Goal: Information Seeking & Learning: Find specific fact

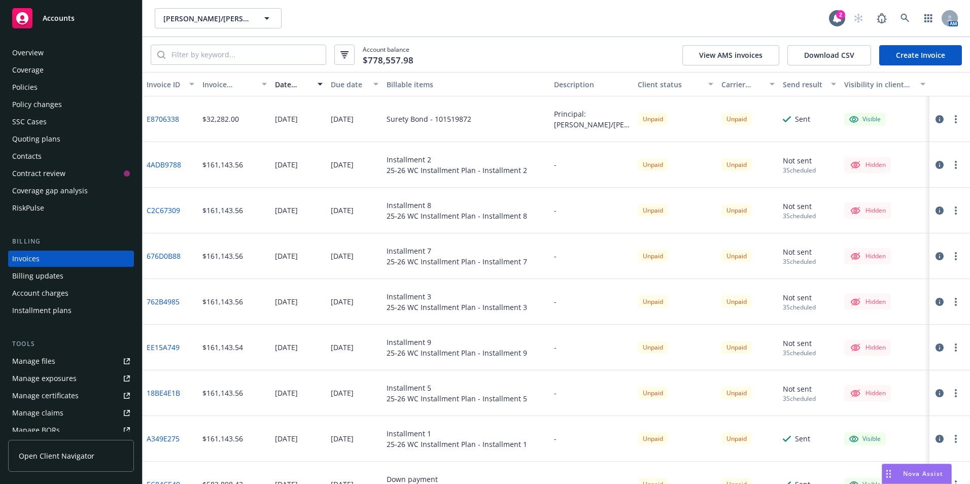
scroll to position [1, 0]
click at [22, 14] on icon at bounding box center [22, 18] width 12 height 12
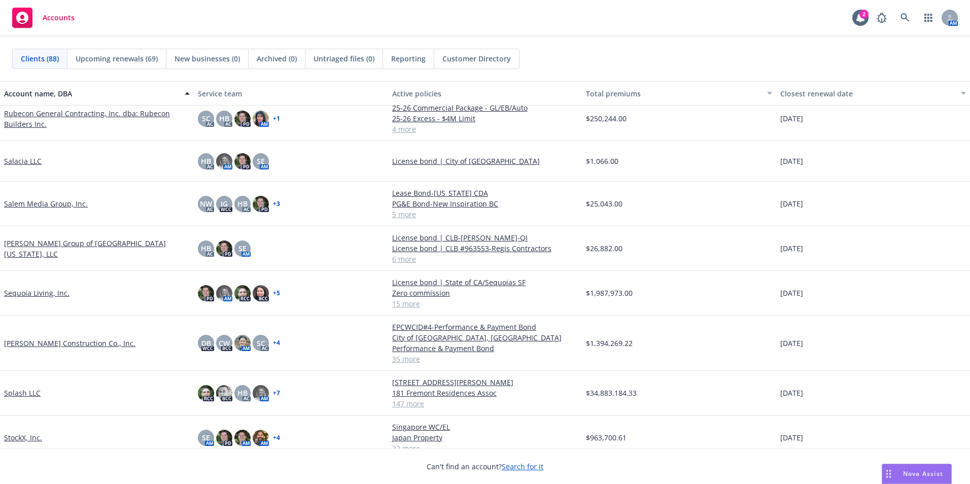
scroll to position [2587, 0]
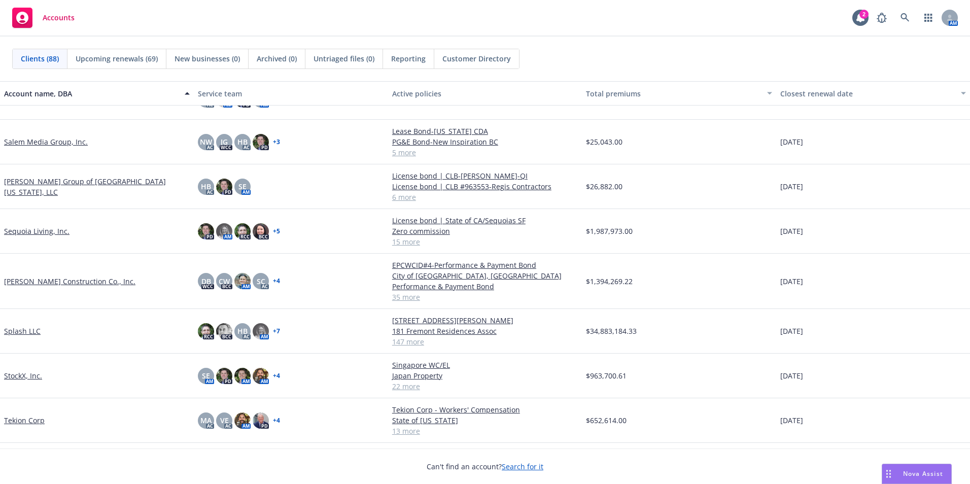
click at [49, 184] on link "Sares Regis Group of Northern California, LLC" at bounding box center [97, 186] width 186 height 21
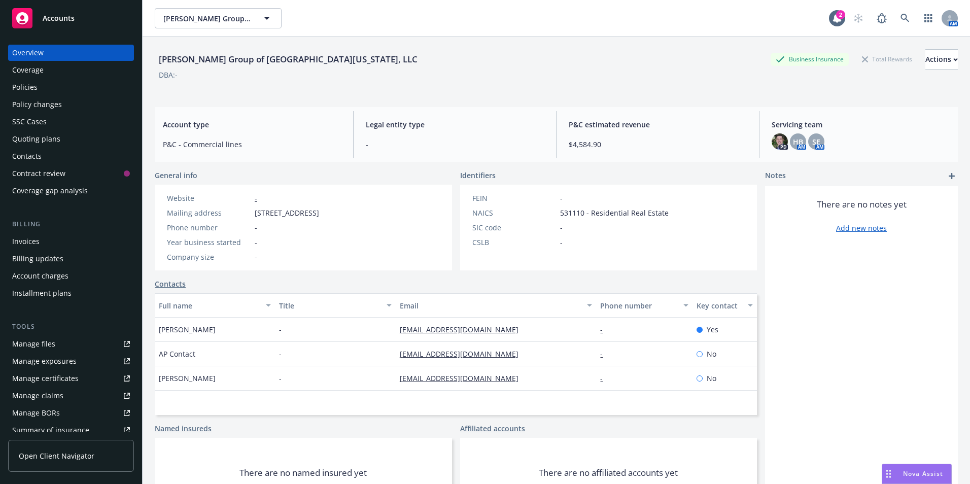
click at [22, 88] on div "Policies" at bounding box center [24, 87] width 25 height 16
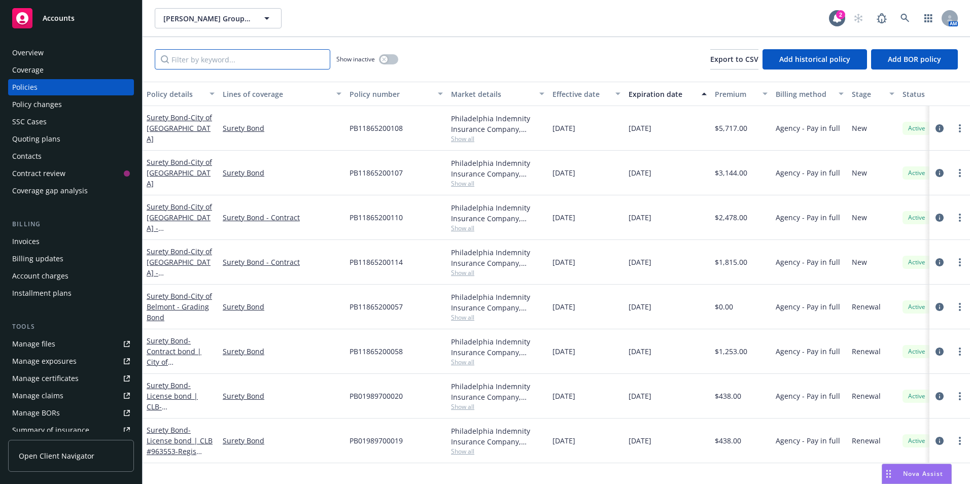
click at [219, 63] on input "Filter by keyword..." at bounding box center [243, 59] width 176 height 20
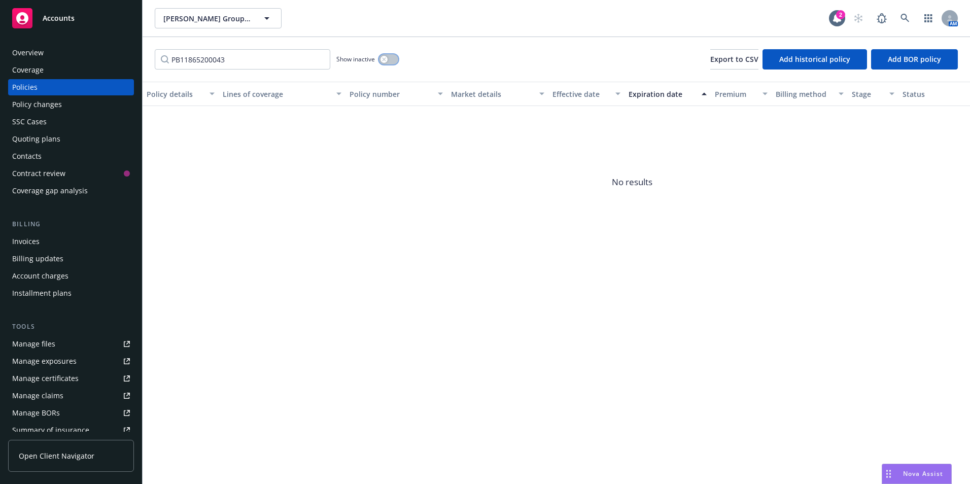
click at [391, 59] on button "button" at bounding box center [388, 59] width 19 height 10
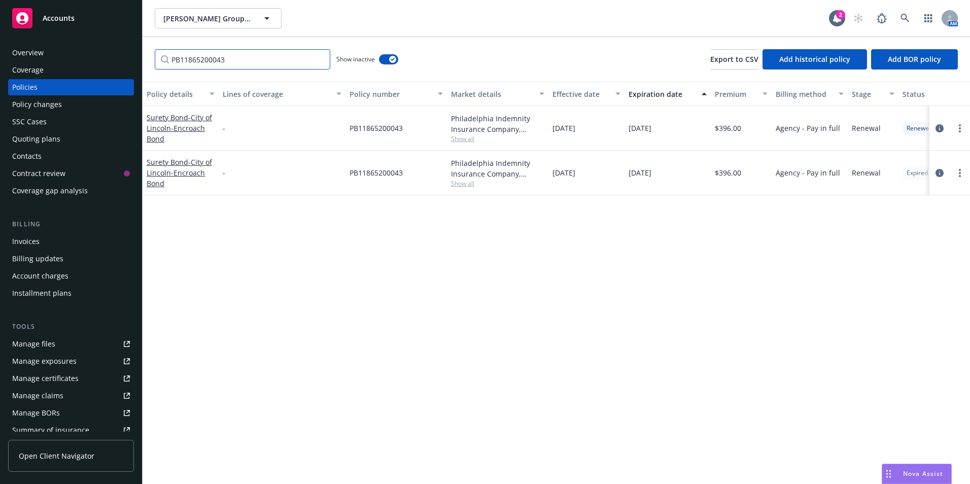
click at [226, 61] on input "PB11865200043" at bounding box center [243, 59] width 176 height 20
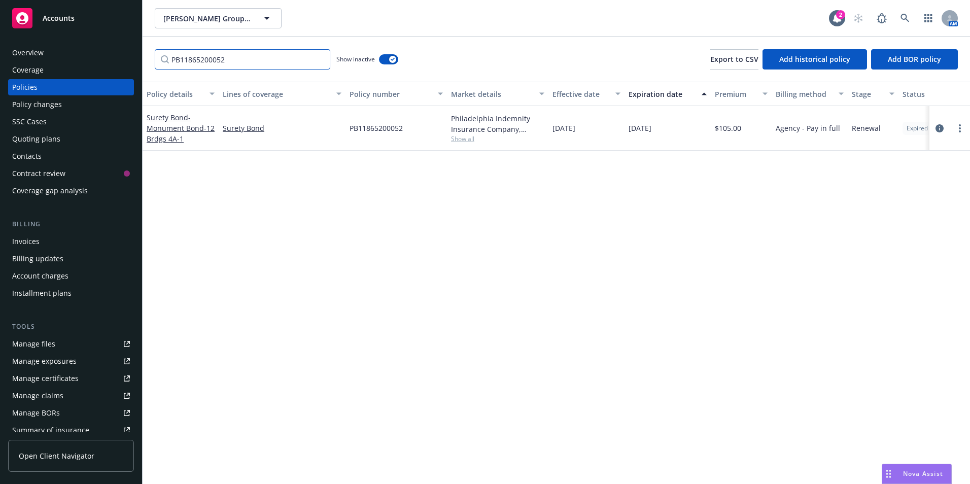
click at [235, 64] on input "PB11865200052" at bounding box center [243, 59] width 176 height 20
type input "PB11865200053"
click at [447, 271] on div "Policy details Lines of coverage Policy number Market details Effective date Ex…" at bounding box center [556, 283] width 827 height 402
click at [16, 87] on div "Policies" at bounding box center [24, 87] width 25 height 16
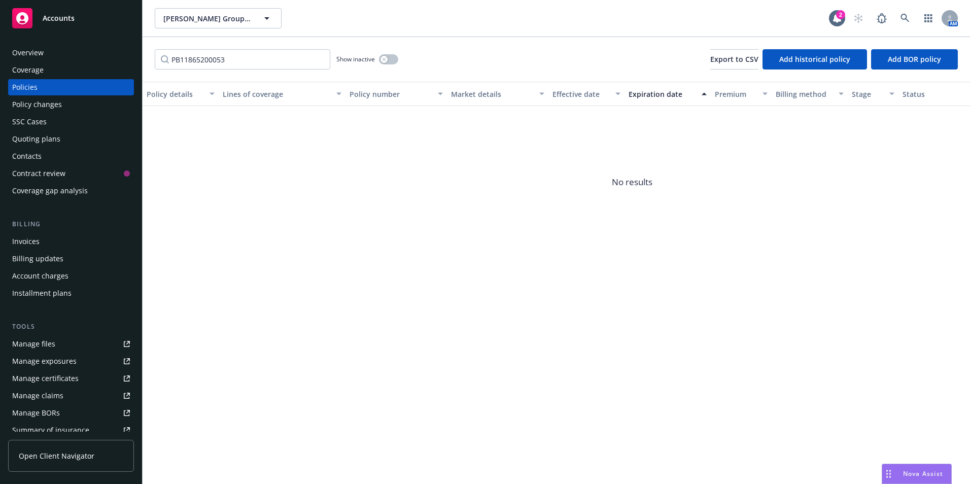
click at [23, 50] on div "Overview" at bounding box center [27, 53] width 31 height 16
